Goal: Learn about a topic

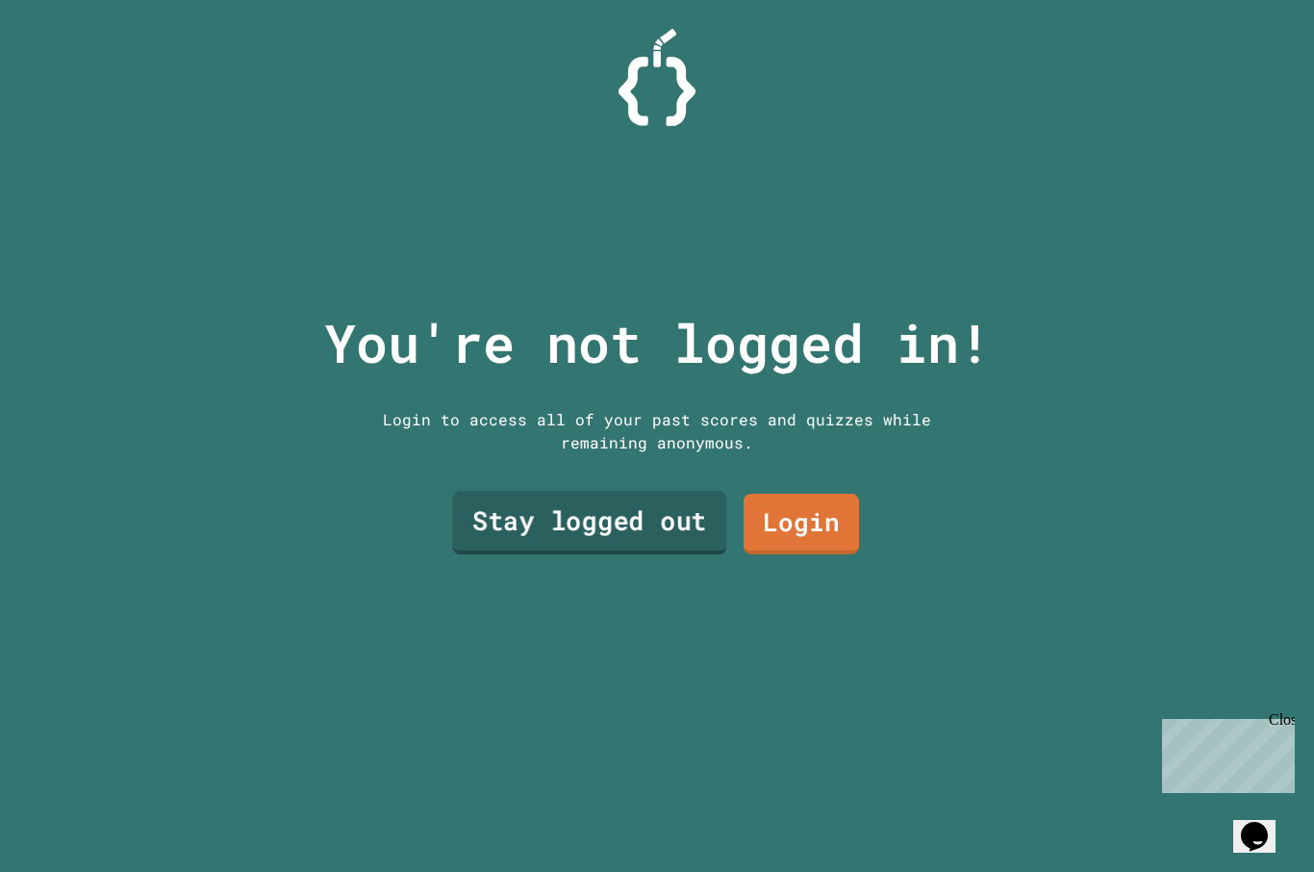
click at [551, 554] on link "Stay logged out" at bounding box center [590, 523] width 274 height 64
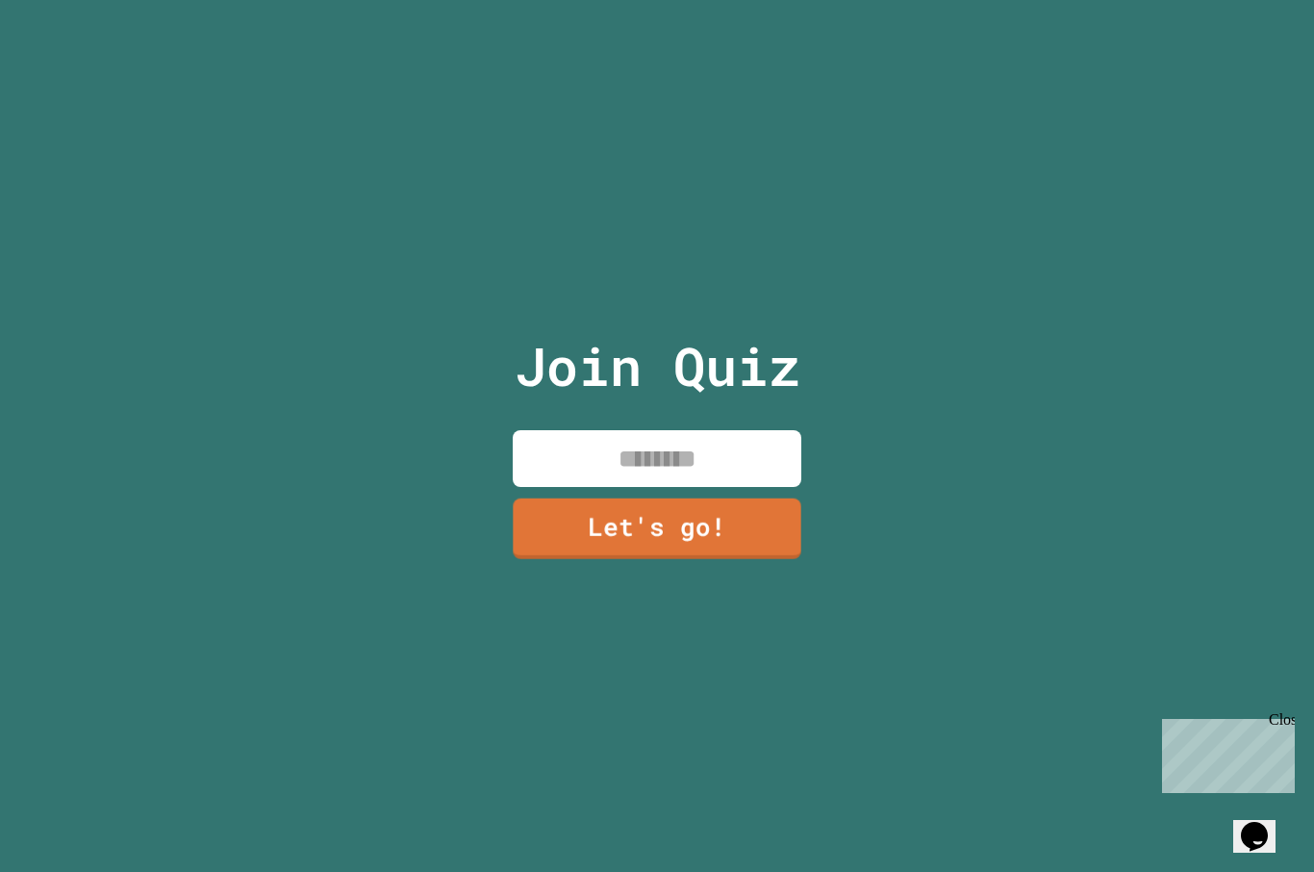
click at [604, 487] on input at bounding box center [657, 458] width 289 height 57
type input "**********"
click at [723, 544] on link "Let's go!" at bounding box center [657, 528] width 289 height 61
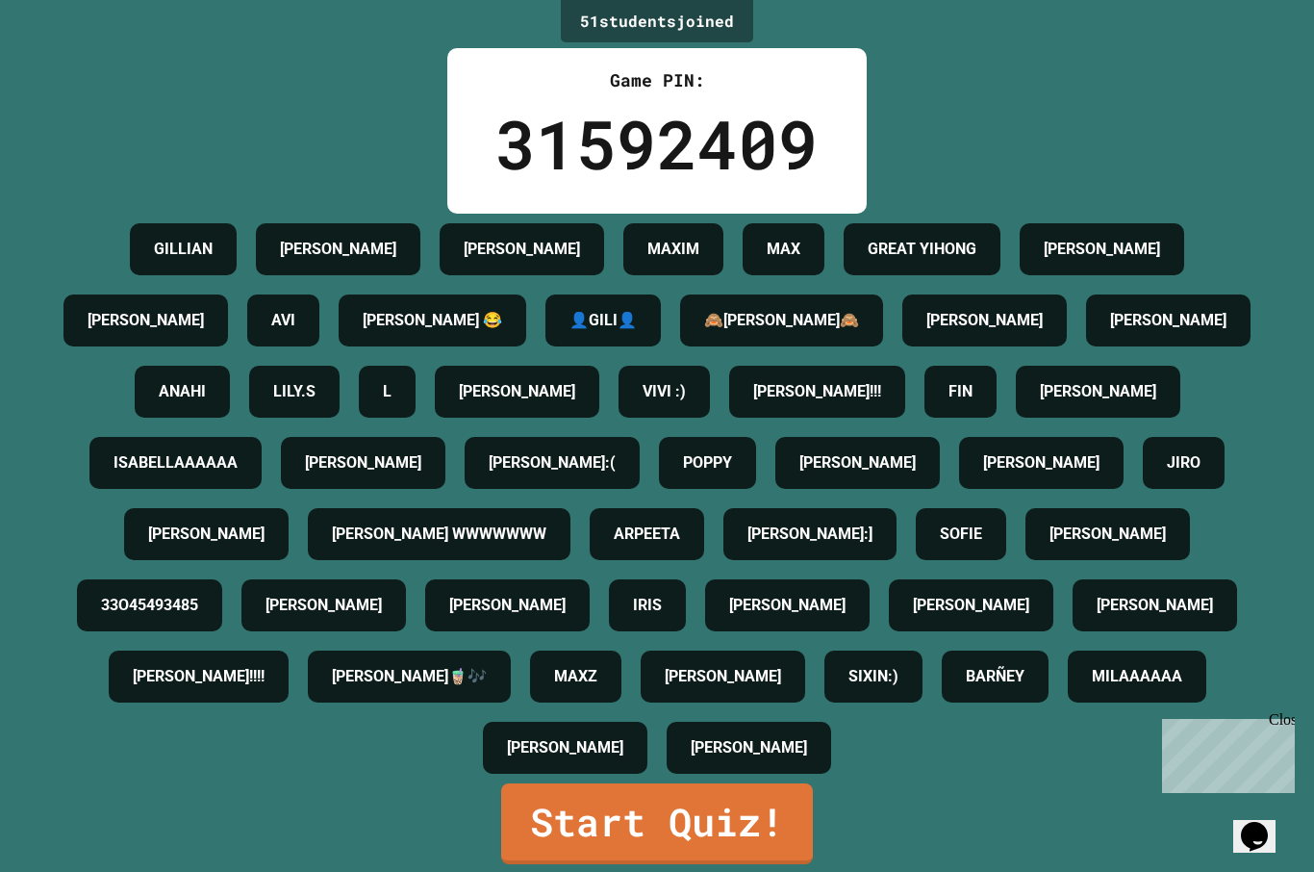
scroll to position [144, 0]
click at [648, 774] on div "[PERSON_NAME]" at bounding box center [565, 748] width 165 height 52
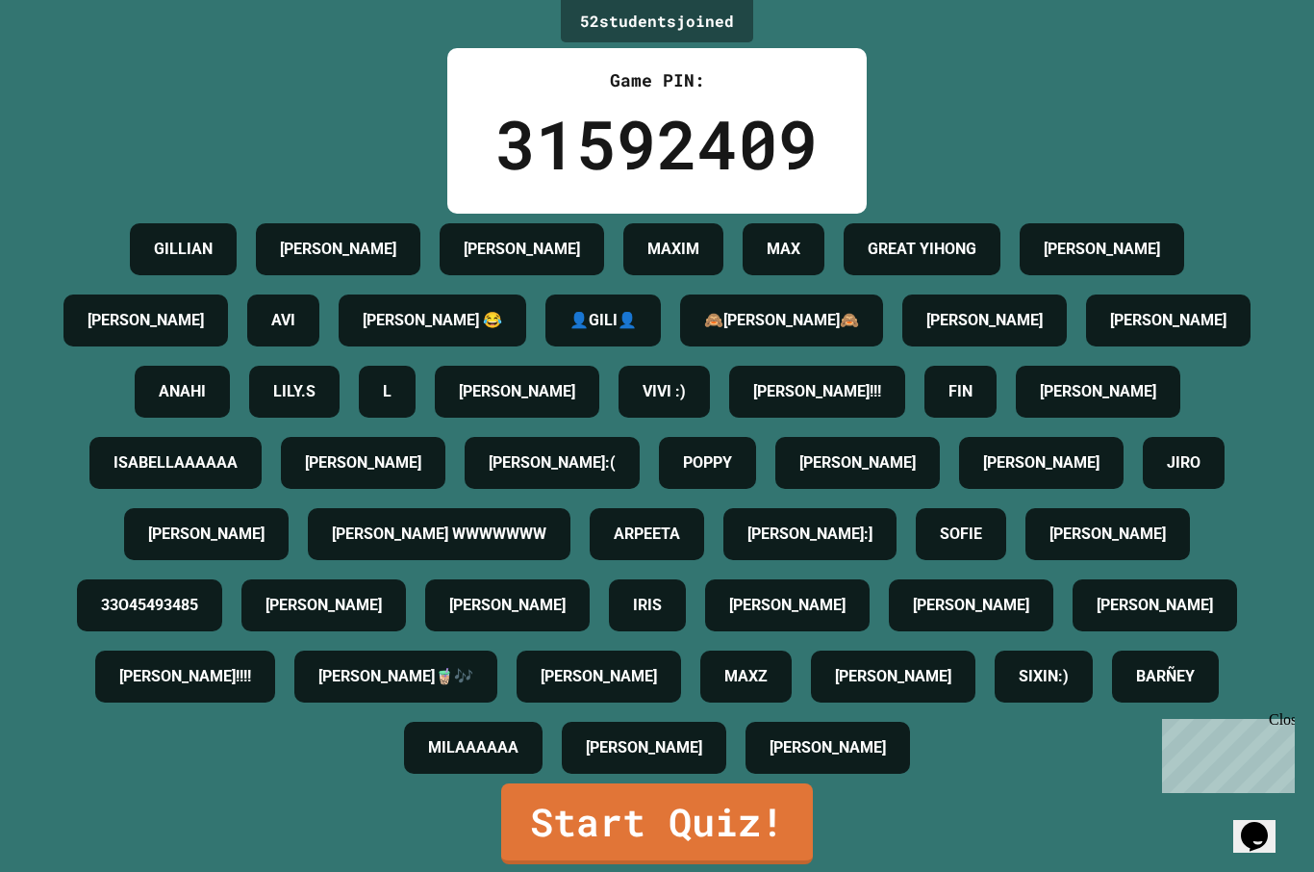
scroll to position [66, 0]
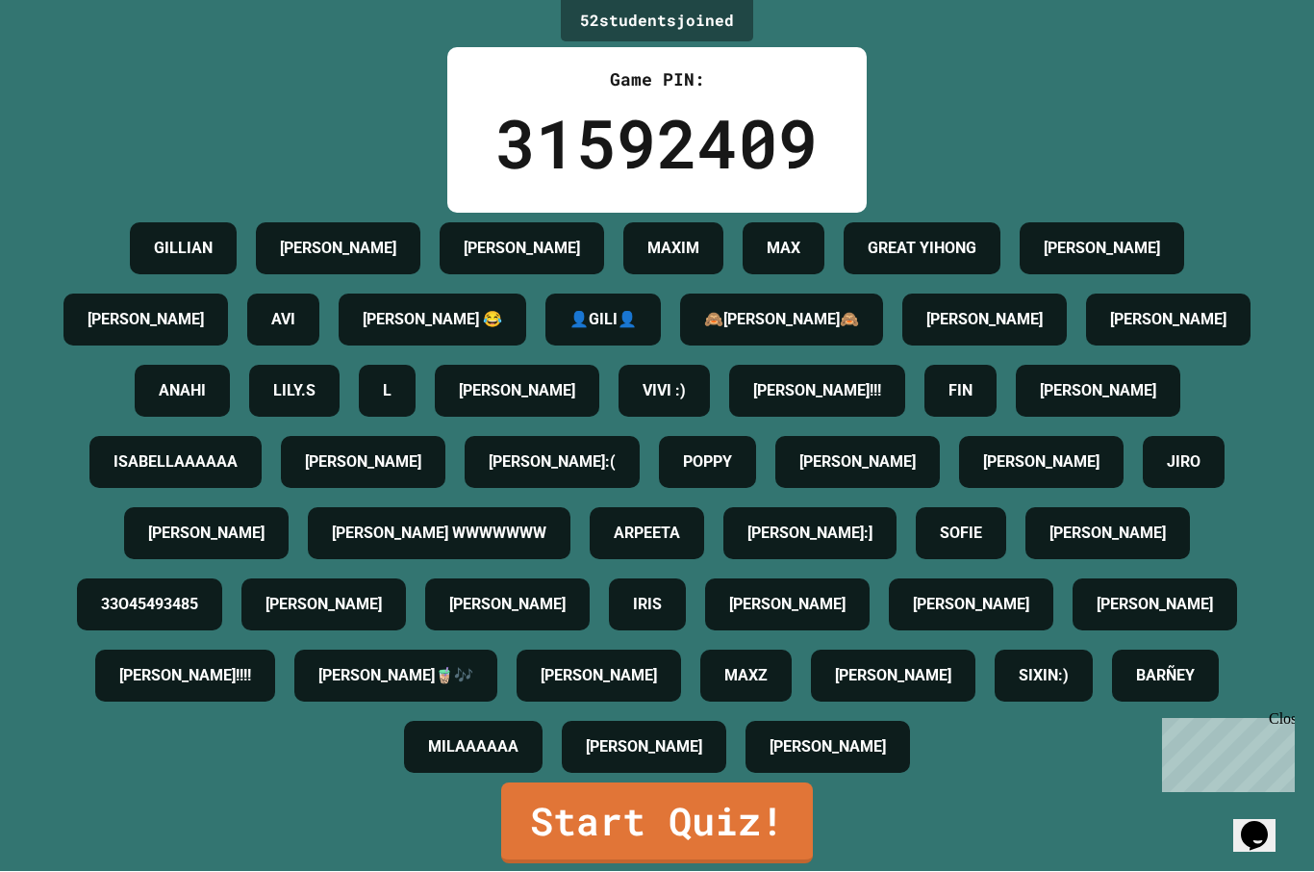
click at [745, 817] on link "Start Quiz!" at bounding box center [657, 823] width 312 height 81
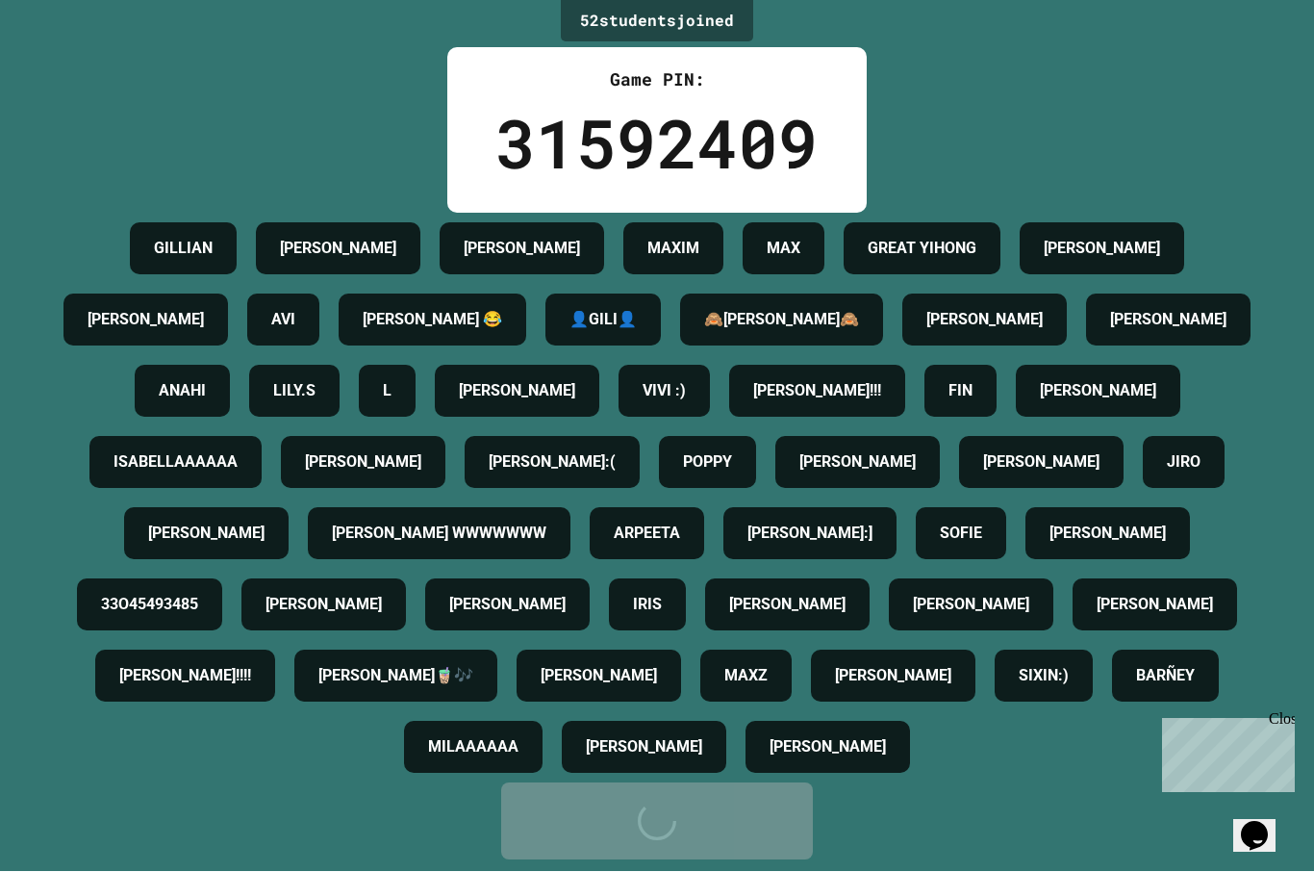
click at [744, 817] on div "Start Quiz!" at bounding box center [657, 822] width 254 height 58
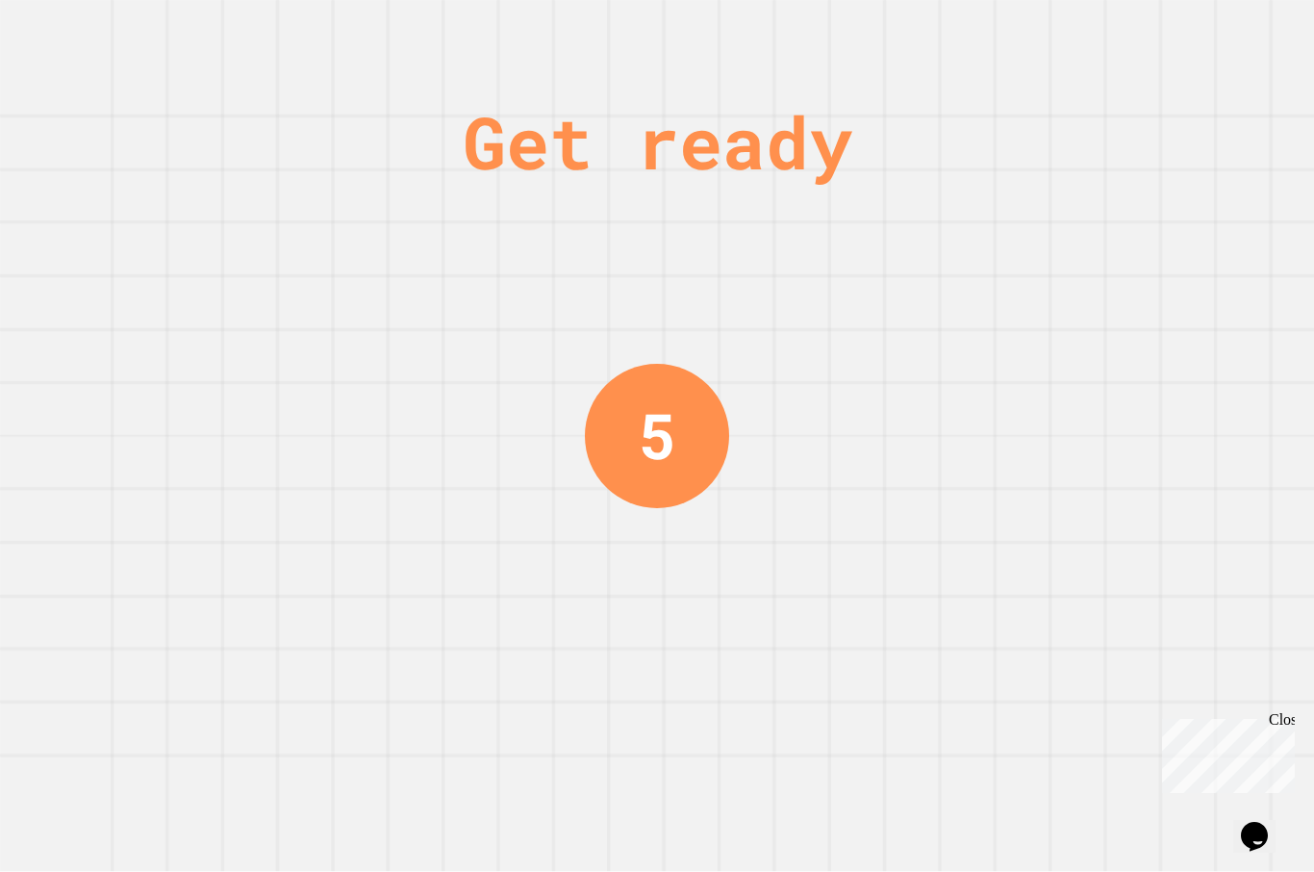
scroll to position [0, 0]
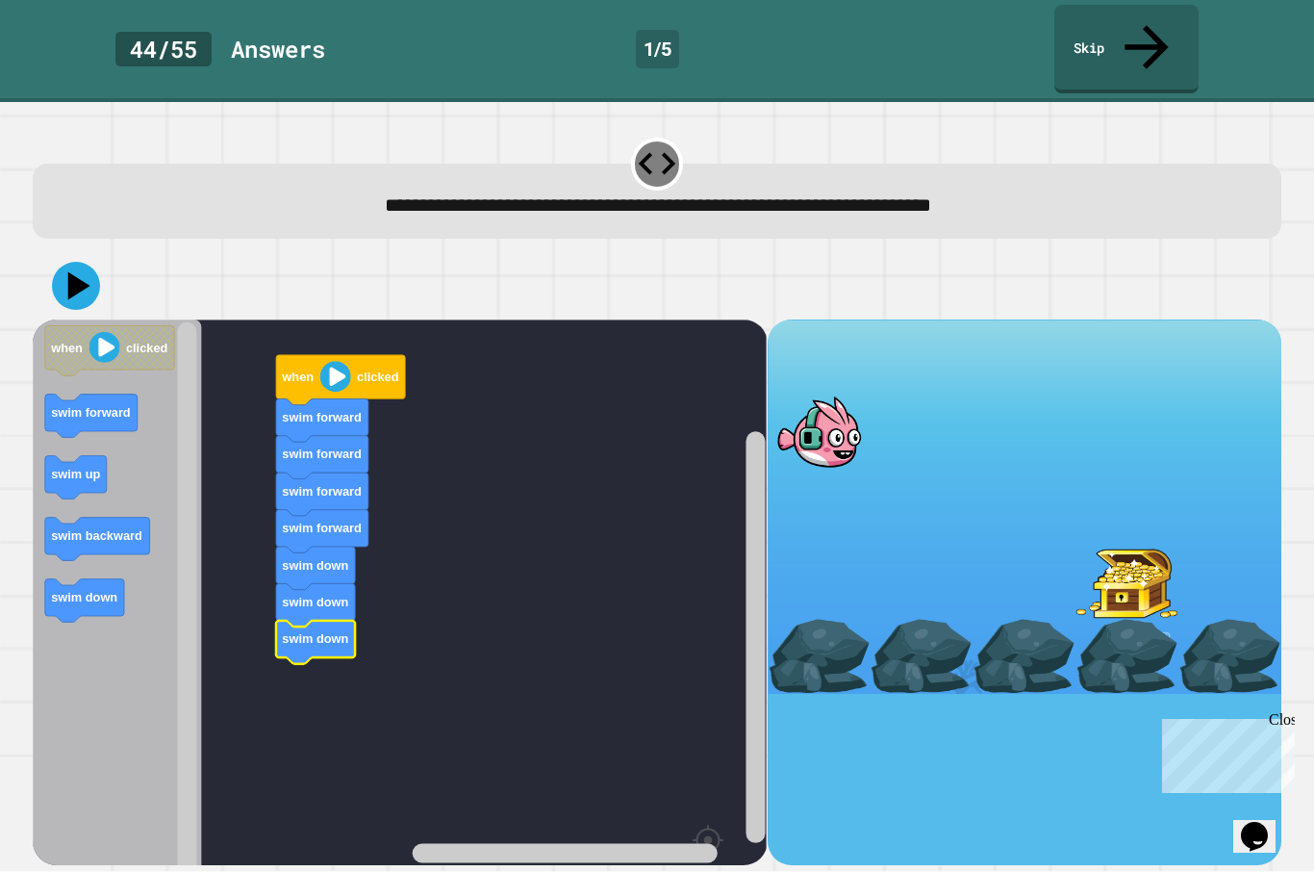
click at [333, 361] on image "Blockly Workspace" at bounding box center [335, 376] width 31 height 31
click at [70, 271] on icon at bounding box center [79, 285] width 22 height 28
click at [334, 361] on image "Blockly Workspace" at bounding box center [335, 376] width 31 height 31
click at [820, 398] on div at bounding box center [819, 431] width 103 height 75
click at [343, 361] on image "Blockly Workspace" at bounding box center [335, 376] width 31 height 31
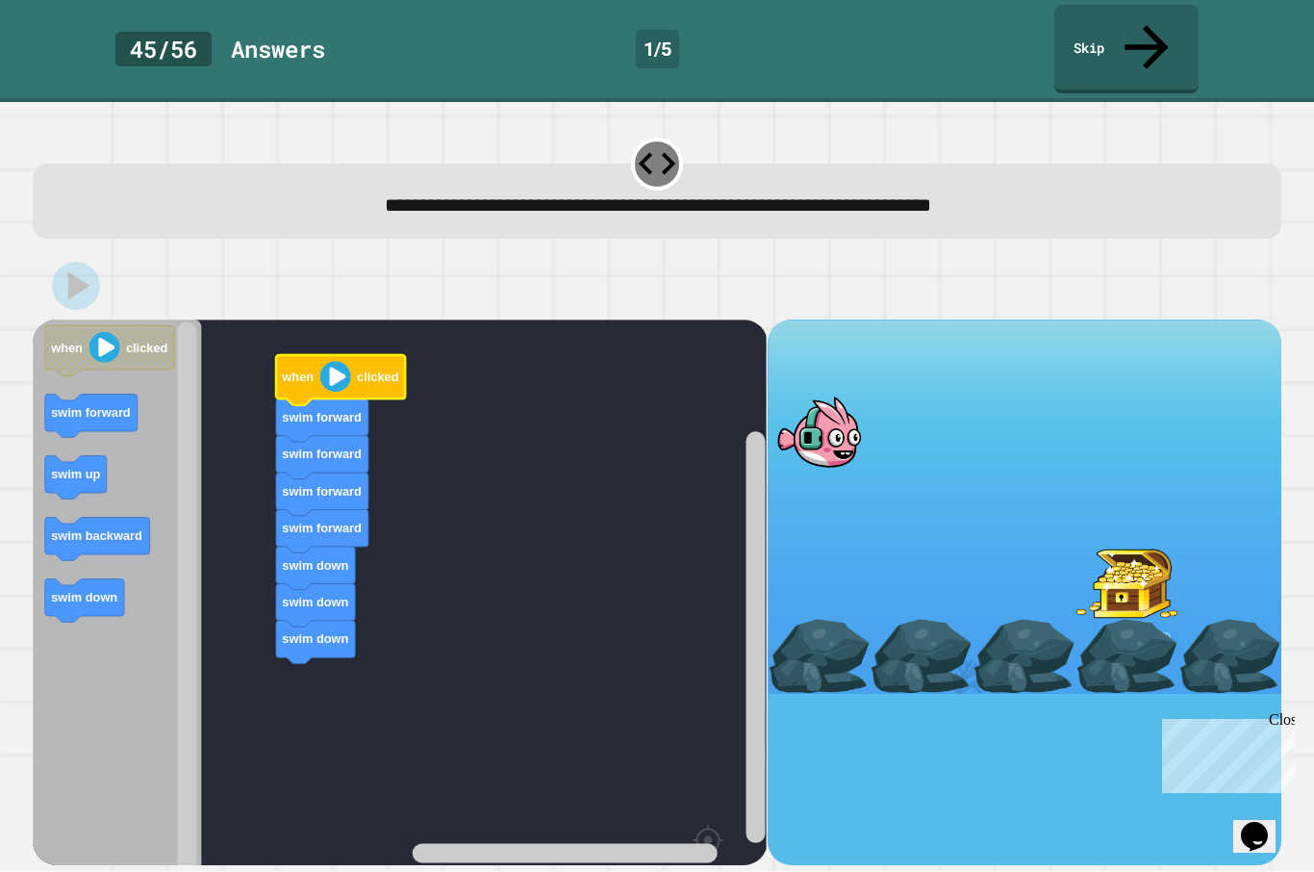
click at [343, 361] on image "Blockly Workspace" at bounding box center [335, 376] width 31 height 31
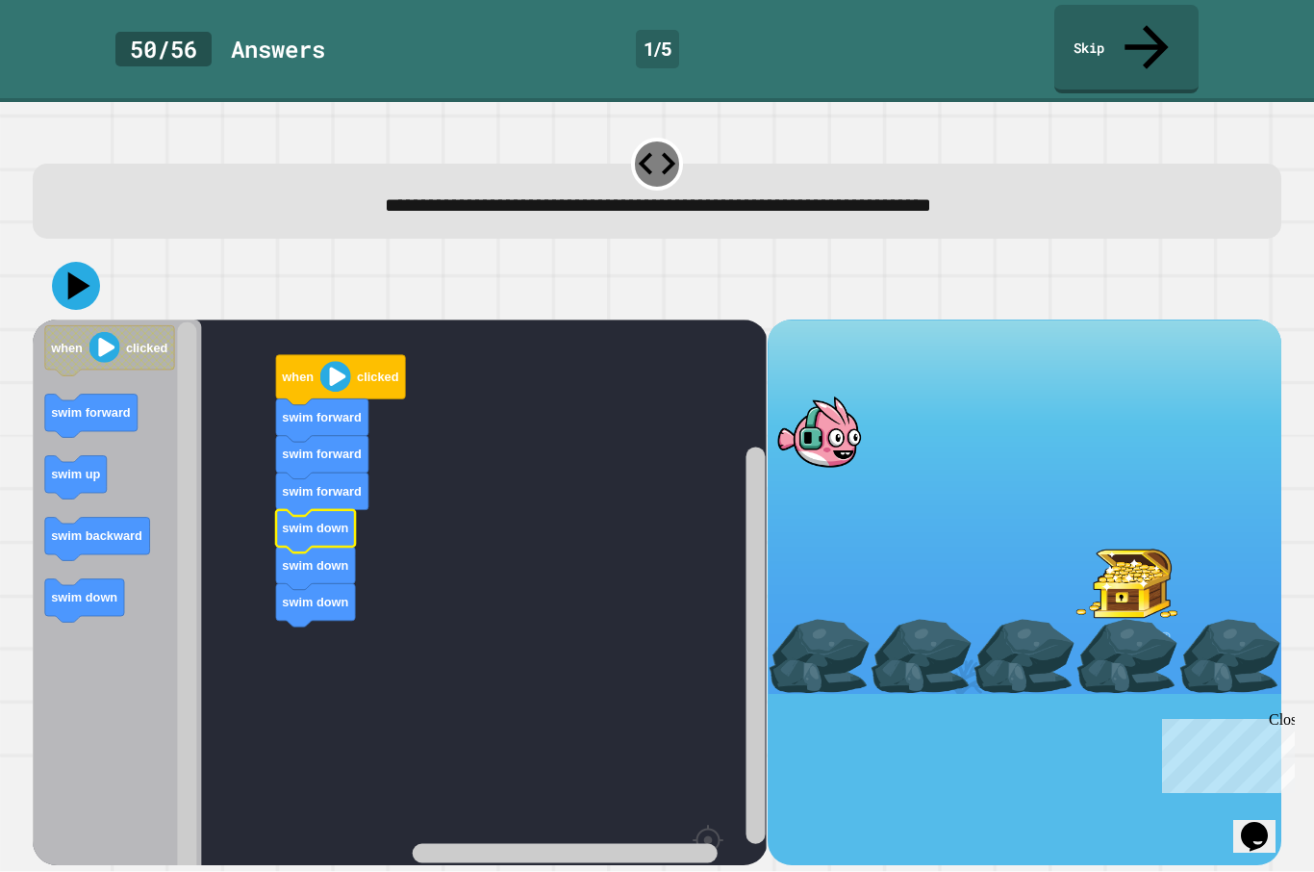
click at [84, 262] on icon at bounding box center [76, 286] width 48 height 48
click at [345, 361] on image "Blockly Workspace" at bounding box center [335, 376] width 31 height 31
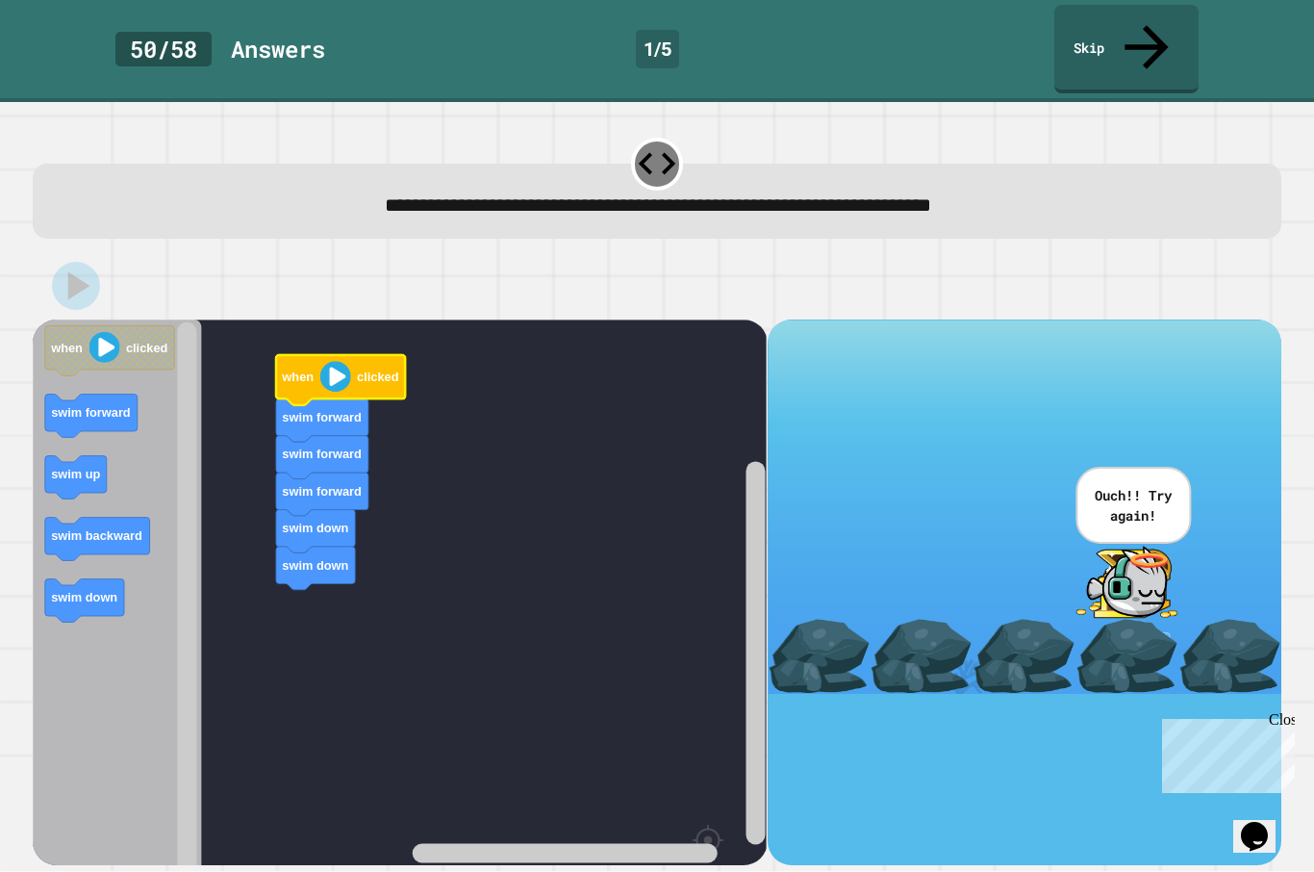
click at [332, 361] on image "Blockly Workspace" at bounding box center [335, 376] width 31 height 31
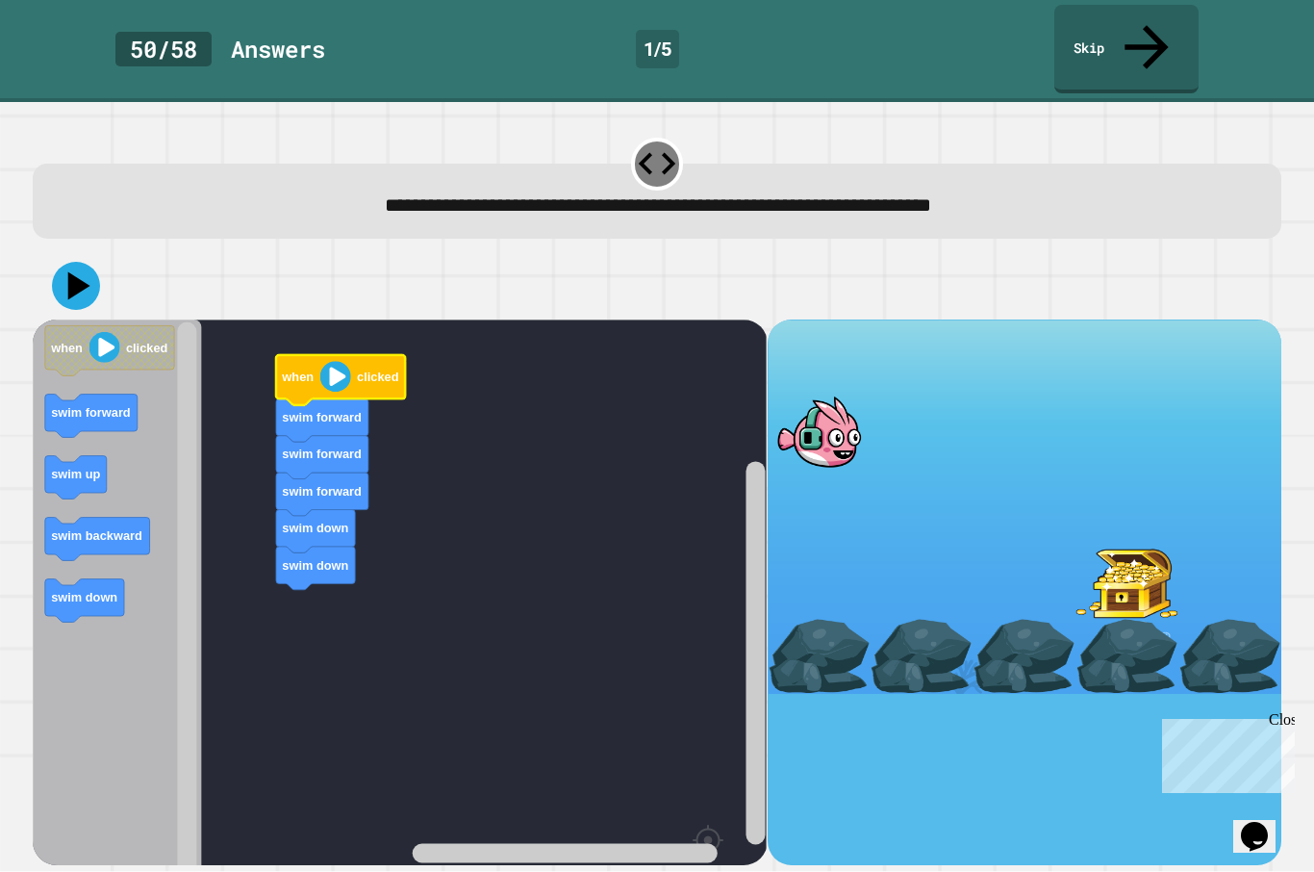
click at [344, 361] on image "Blockly Workspace" at bounding box center [335, 376] width 31 height 31
click at [340, 361] on image "Blockly Workspace" at bounding box center [335, 376] width 31 height 31
